Goal: Find specific page/section: Find specific page/section

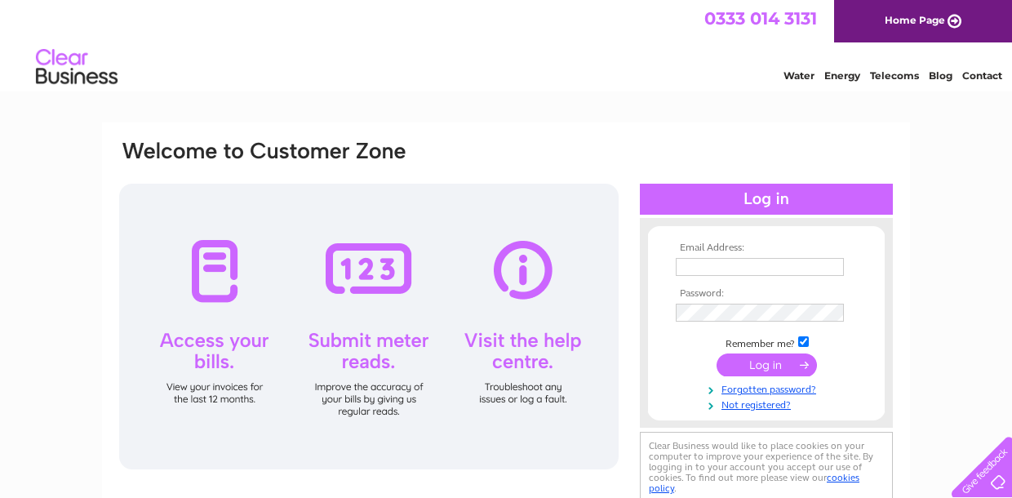
type input "[EMAIL_ADDRESS][DOMAIN_NAME]"
click at [802, 362] on input "submit" at bounding box center [767, 364] width 100 height 23
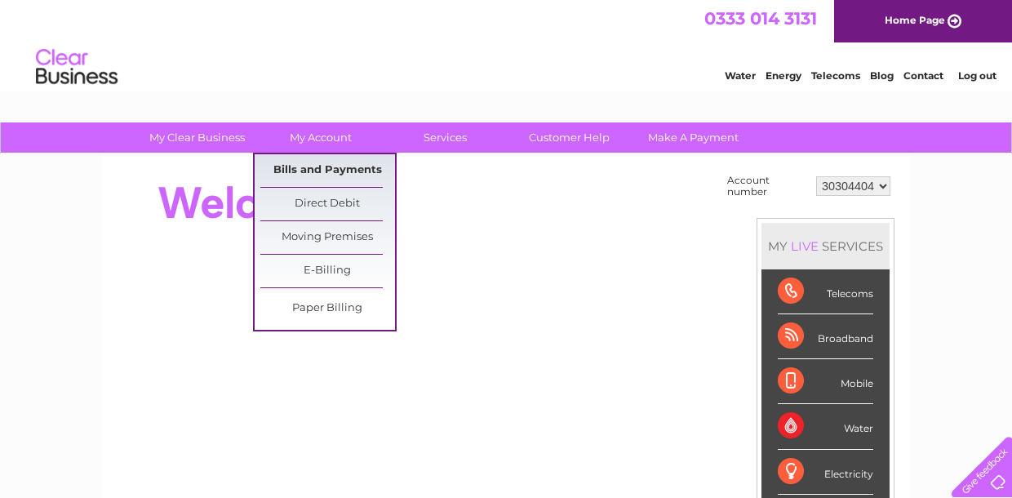
click at [314, 167] on link "Bills and Payments" at bounding box center [327, 170] width 135 height 33
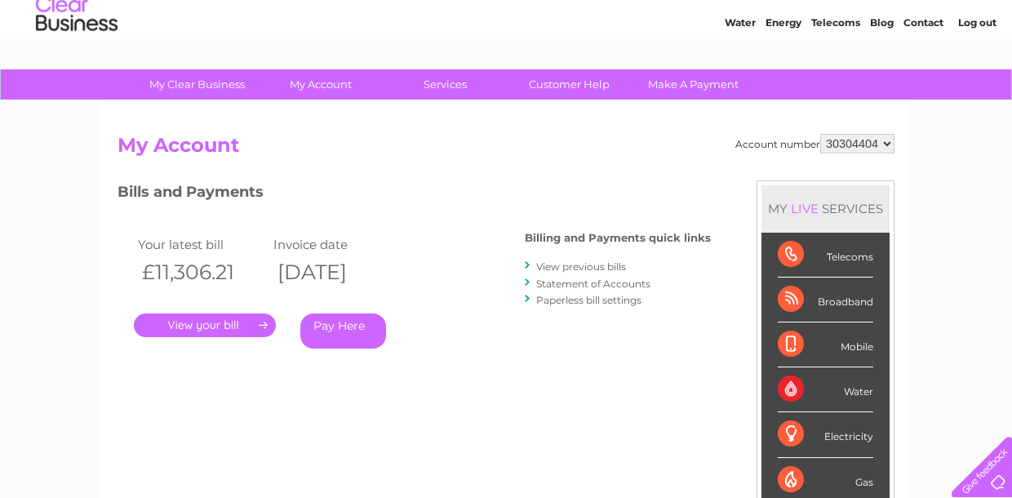
scroll to position [82, 0]
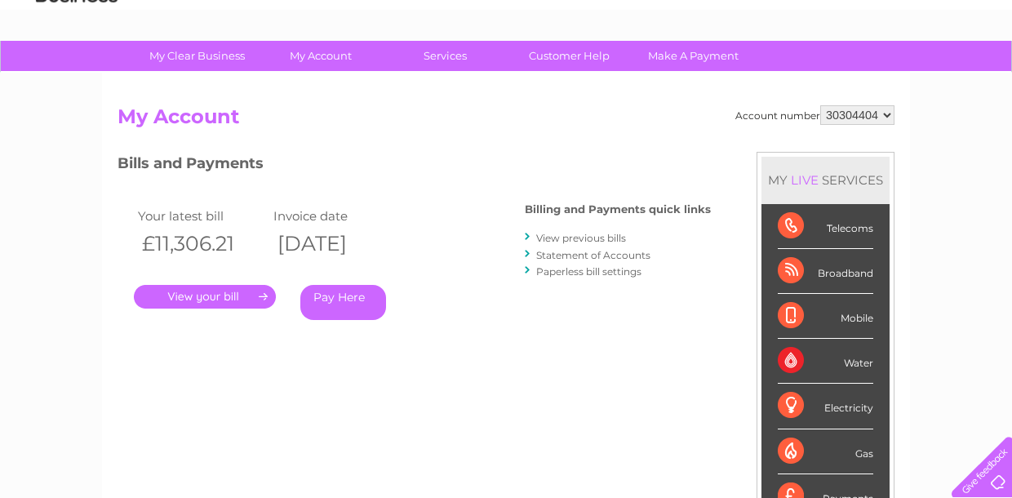
click at [245, 294] on link "." at bounding box center [205, 297] width 142 height 24
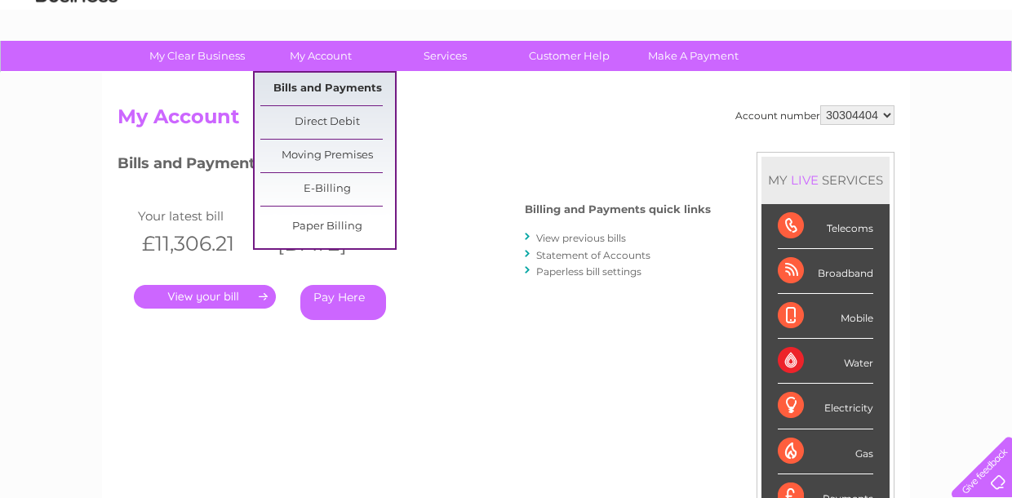
click at [331, 84] on link "Bills and Payments" at bounding box center [327, 89] width 135 height 33
